Goal: Task Accomplishment & Management: Manage account settings

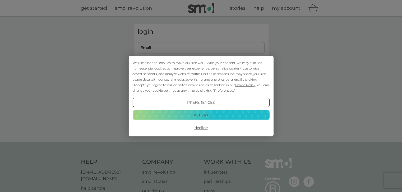
click at [200, 129] on button "Decline" at bounding box center [200, 128] width 137 height 10
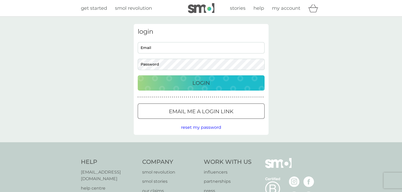
click at [183, 46] on input "Email" at bounding box center [201, 47] width 127 height 11
type input "e.hirschmann@btinternet.com"
click at [193, 83] on p "Login" at bounding box center [200, 83] width 17 height 8
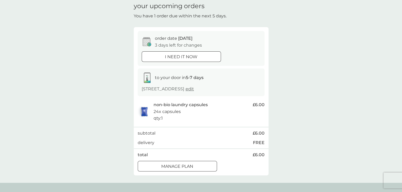
scroll to position [32, 0]
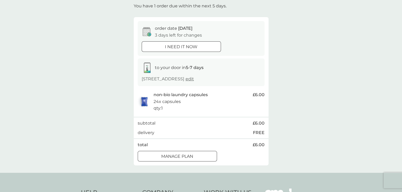
click at [187, 162] on button "Manage plan" at bounding box center [177, 156] width 79 height 11
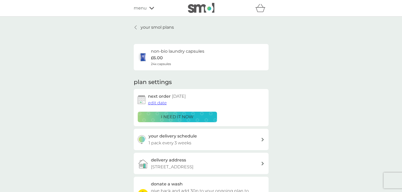
click at [157, 102] on span "edit date" at bounding box center [157, 103] width 19 height 5
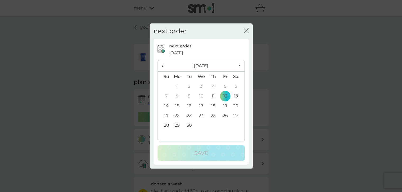
click at [225, 118] on td "26" at bounding box center [225, 116] width 12 height 10
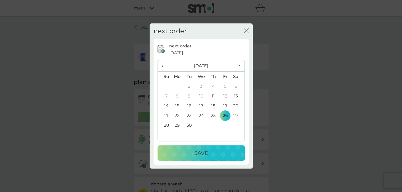
click at [211, 150] on div "Save" at bounding box center [201, 153] width 77 height 8
